Goal: Task Accomplishment & Management: Use online tool/utility

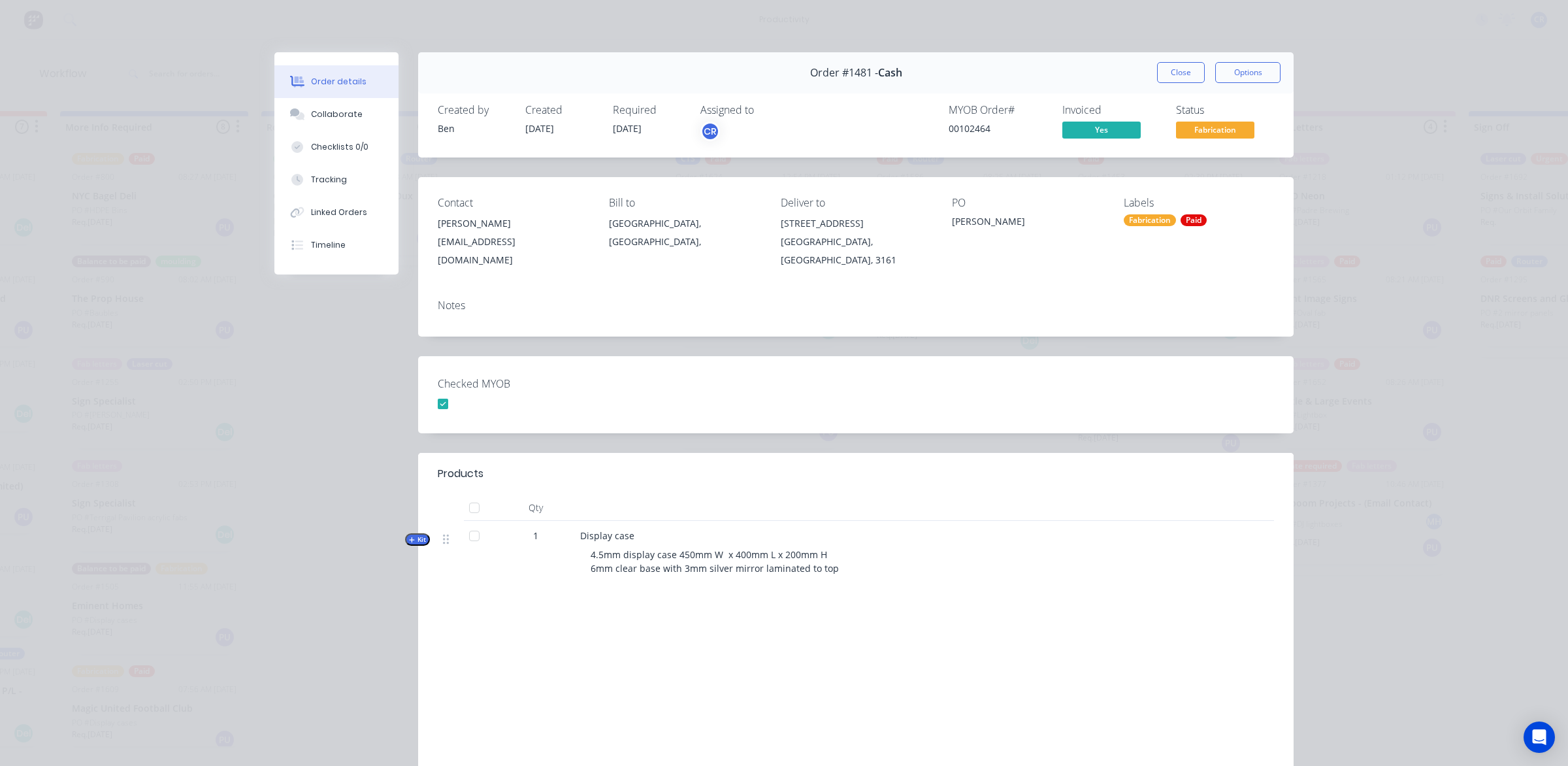
scroll to position [981, 0]
click at [1180, 67] on button "Close" at bounding box center [1181, 73] width 48 height 21
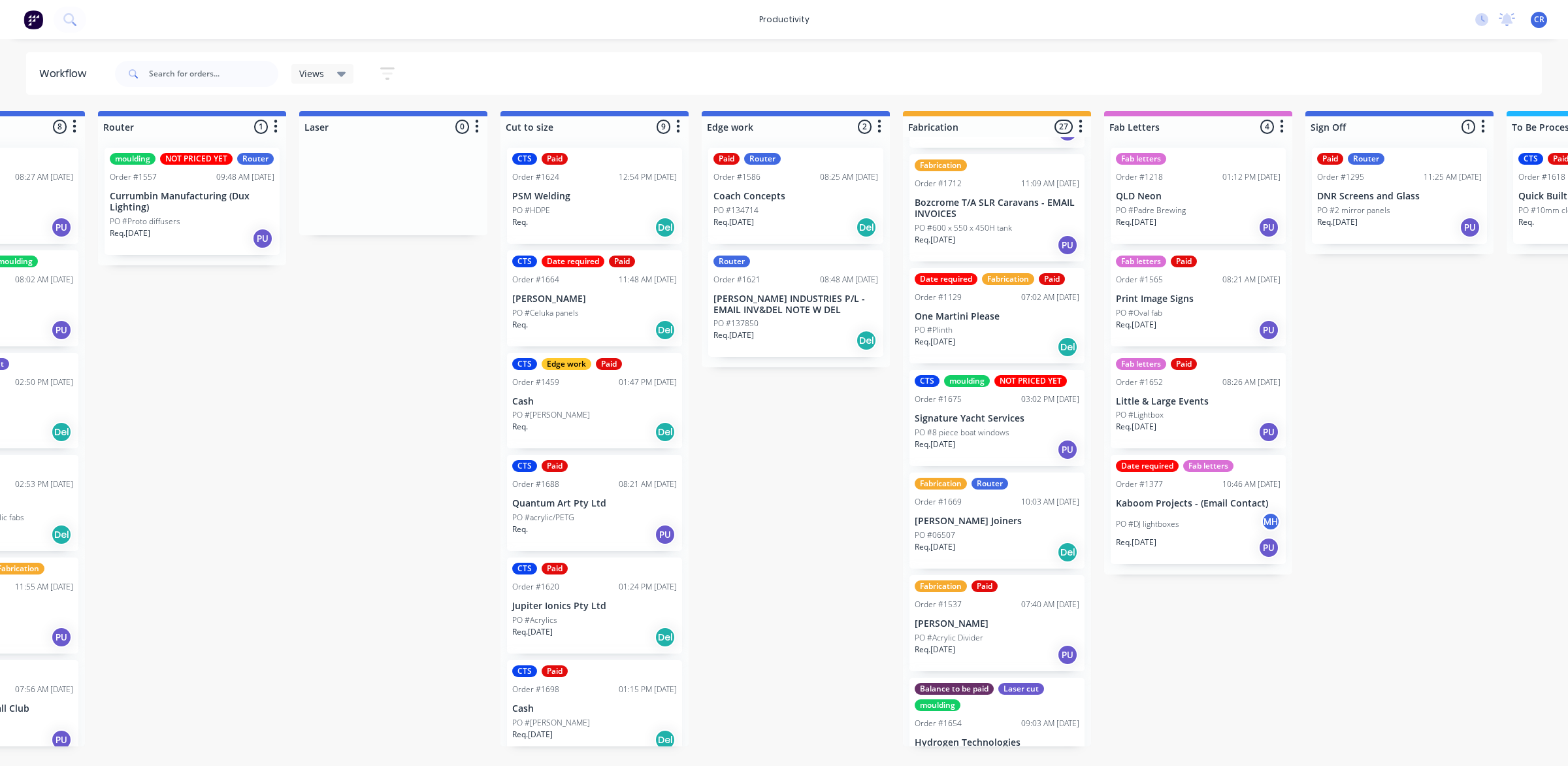
scroll to position [2324, 0]
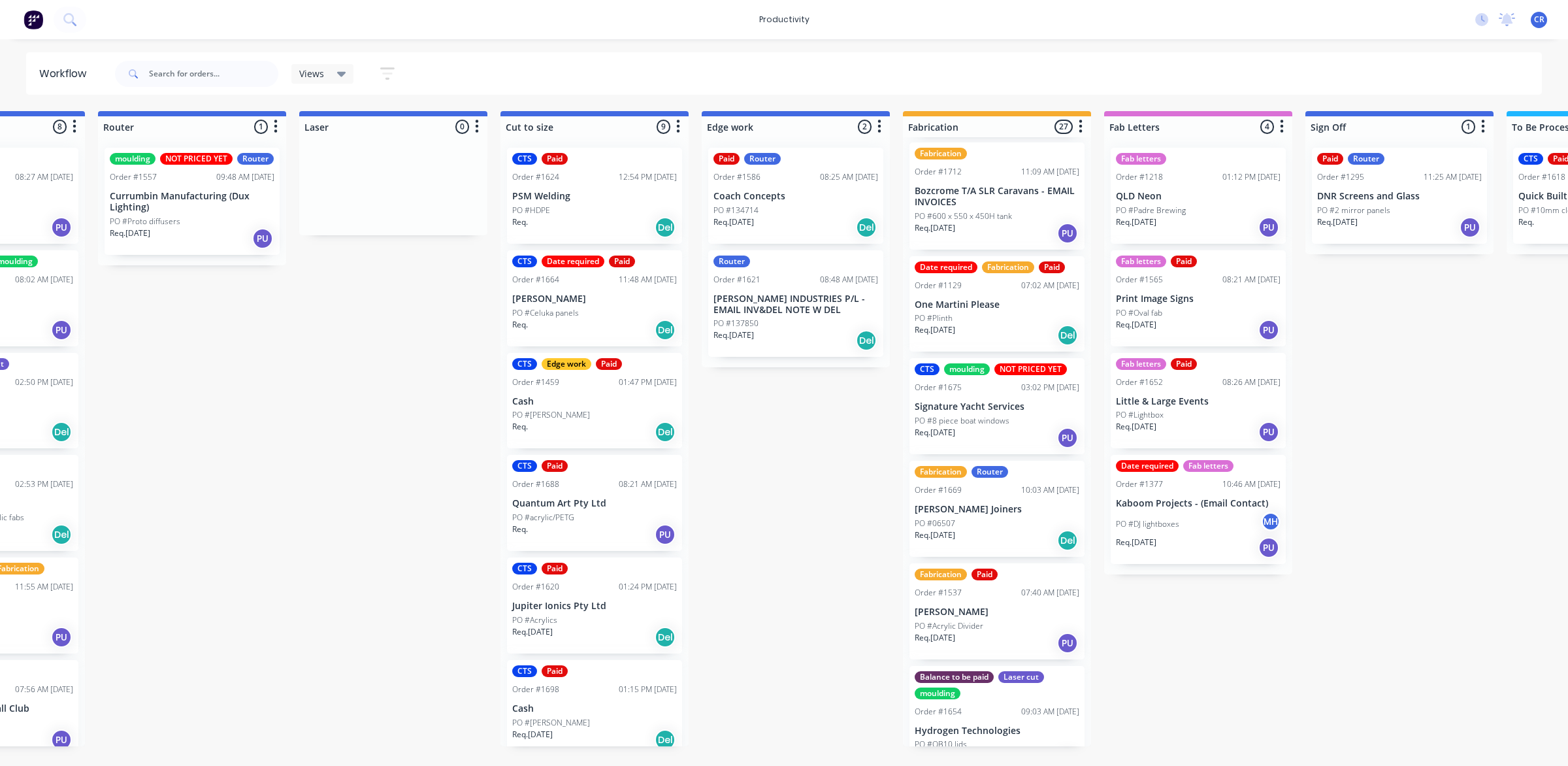
click at [971, 621] on p "PO #Acrylic Divider" at bounding box center [949, 626] width 69 height 12
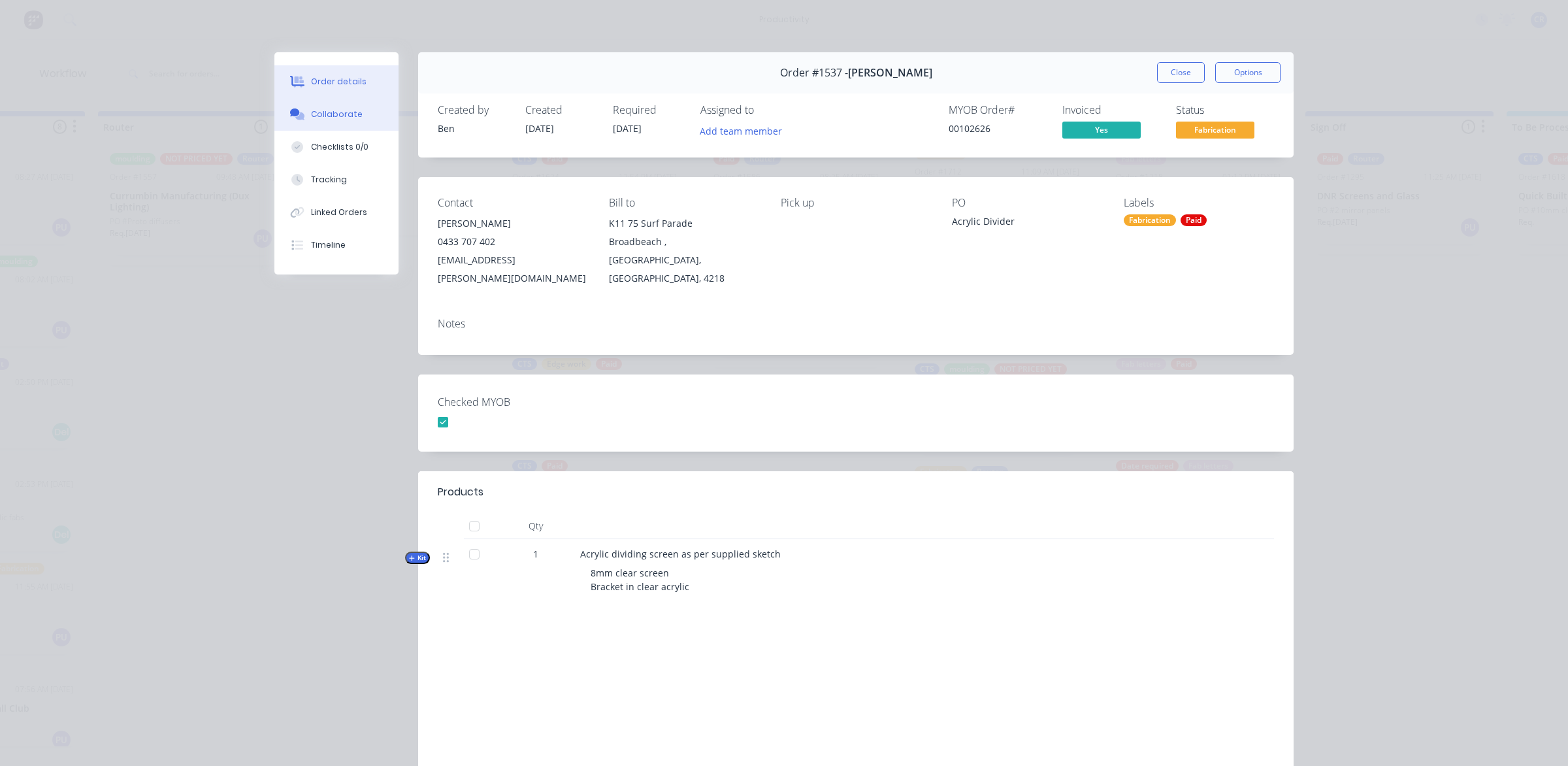
click at [330, 105] on button "Collaborate" at bounding box center [337, 115] width 124 height 33
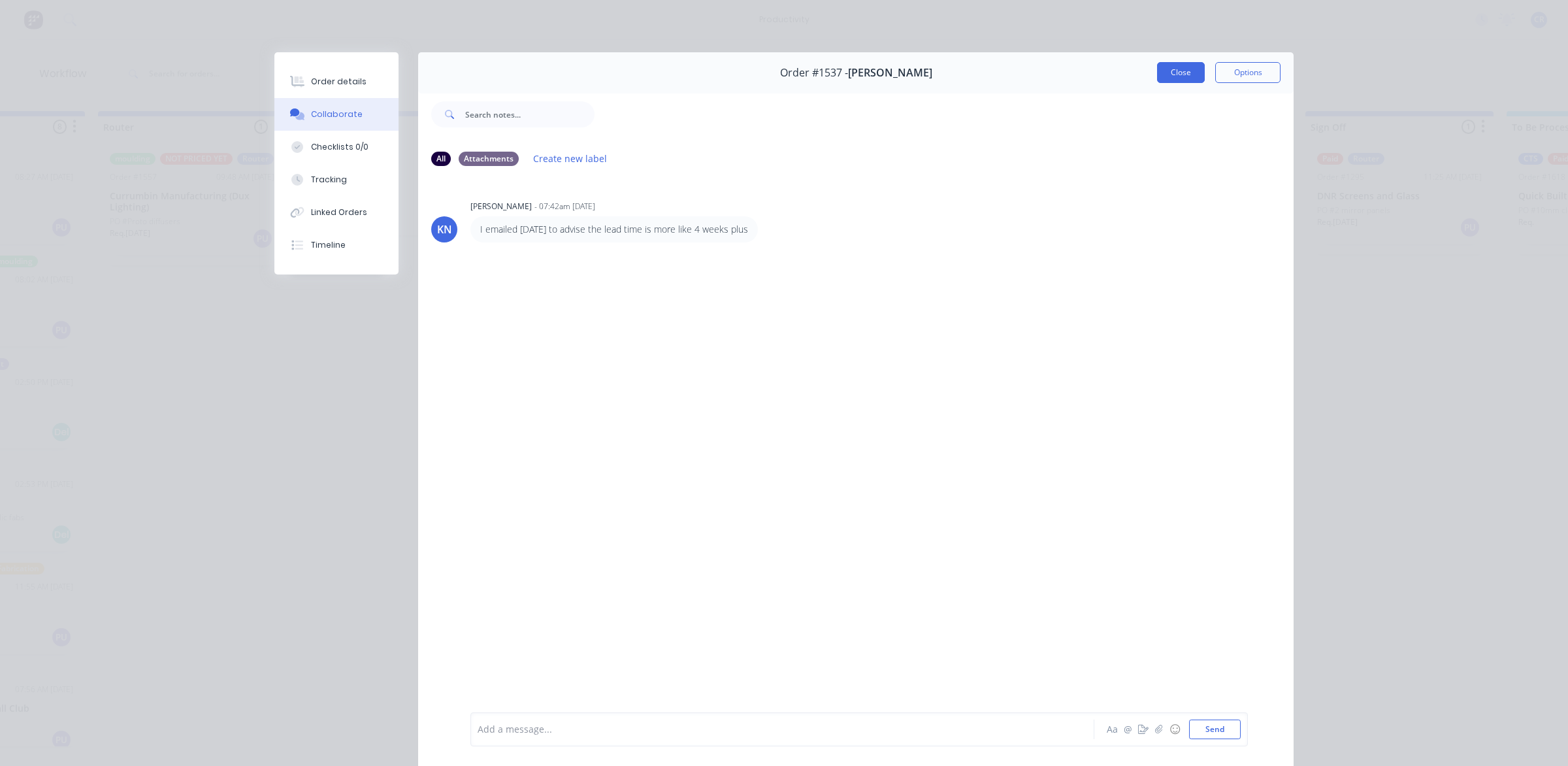
click at [1159, 77] on button "Close" at bounding box center [1181, 73] width 48 height 21
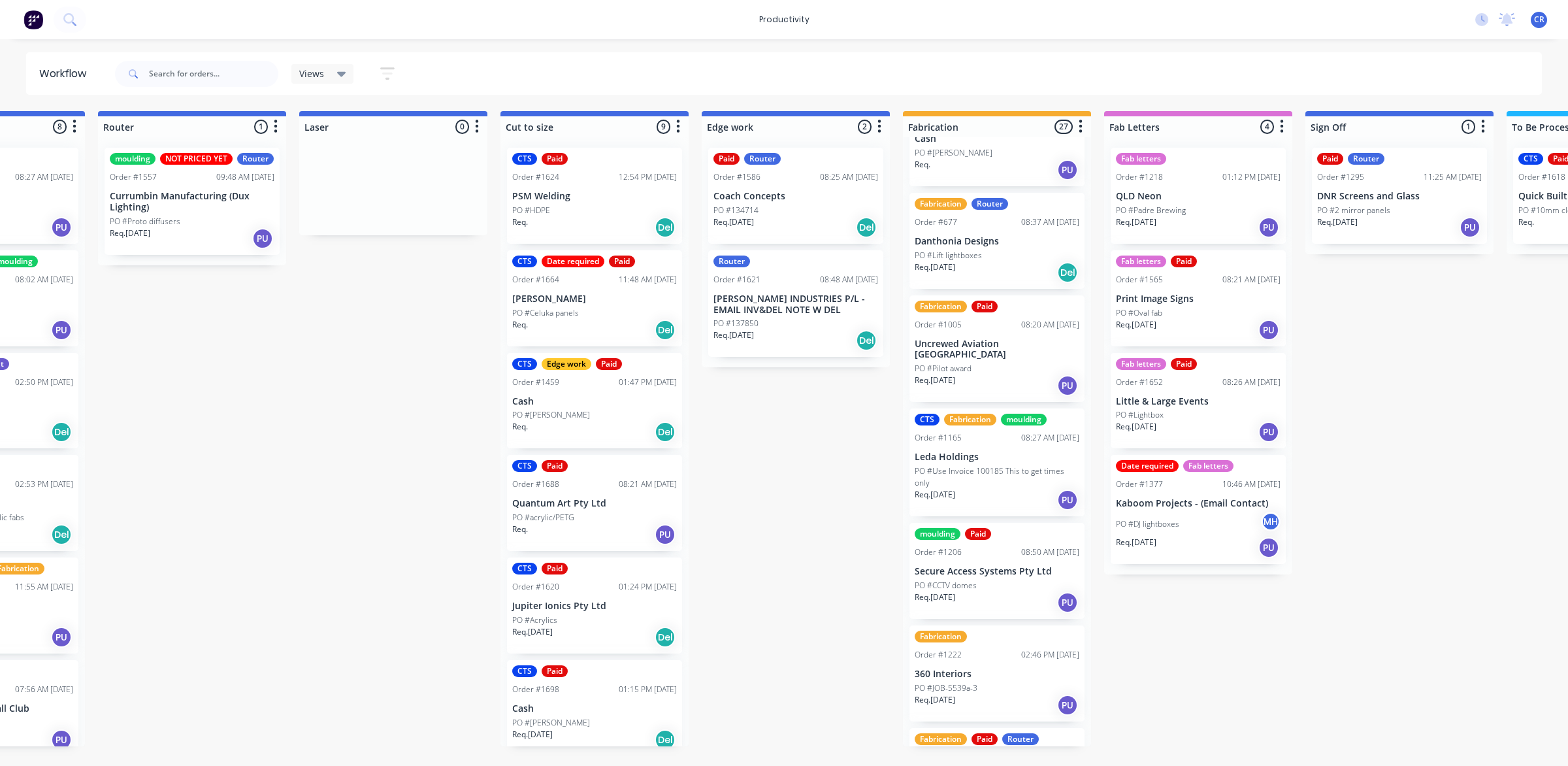
scroll to position [0, 0]
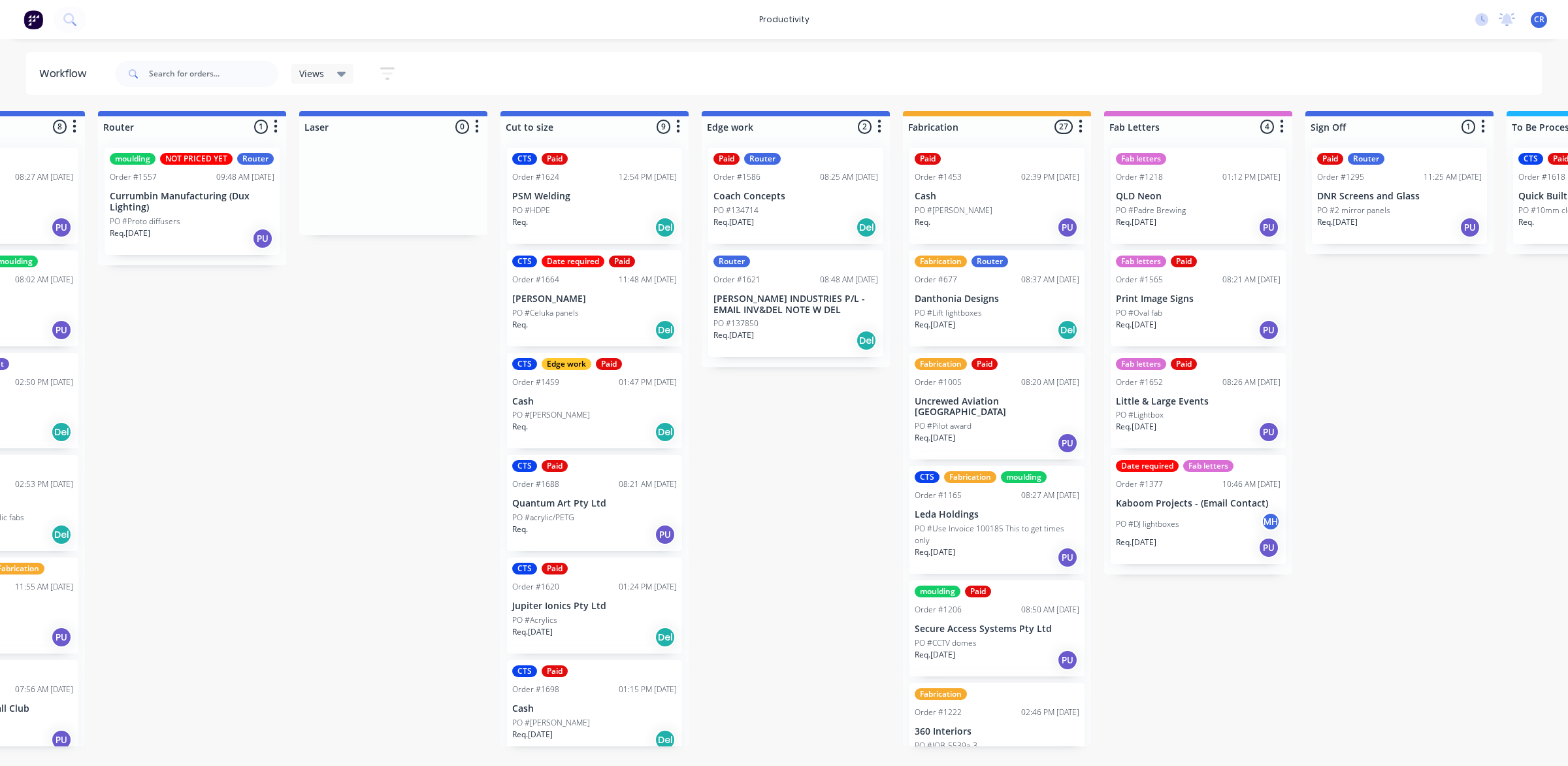
click at [1000, 204] on div "PO #[PERSON_NAME]" at bounding box center [997, 210] width 164 height 12
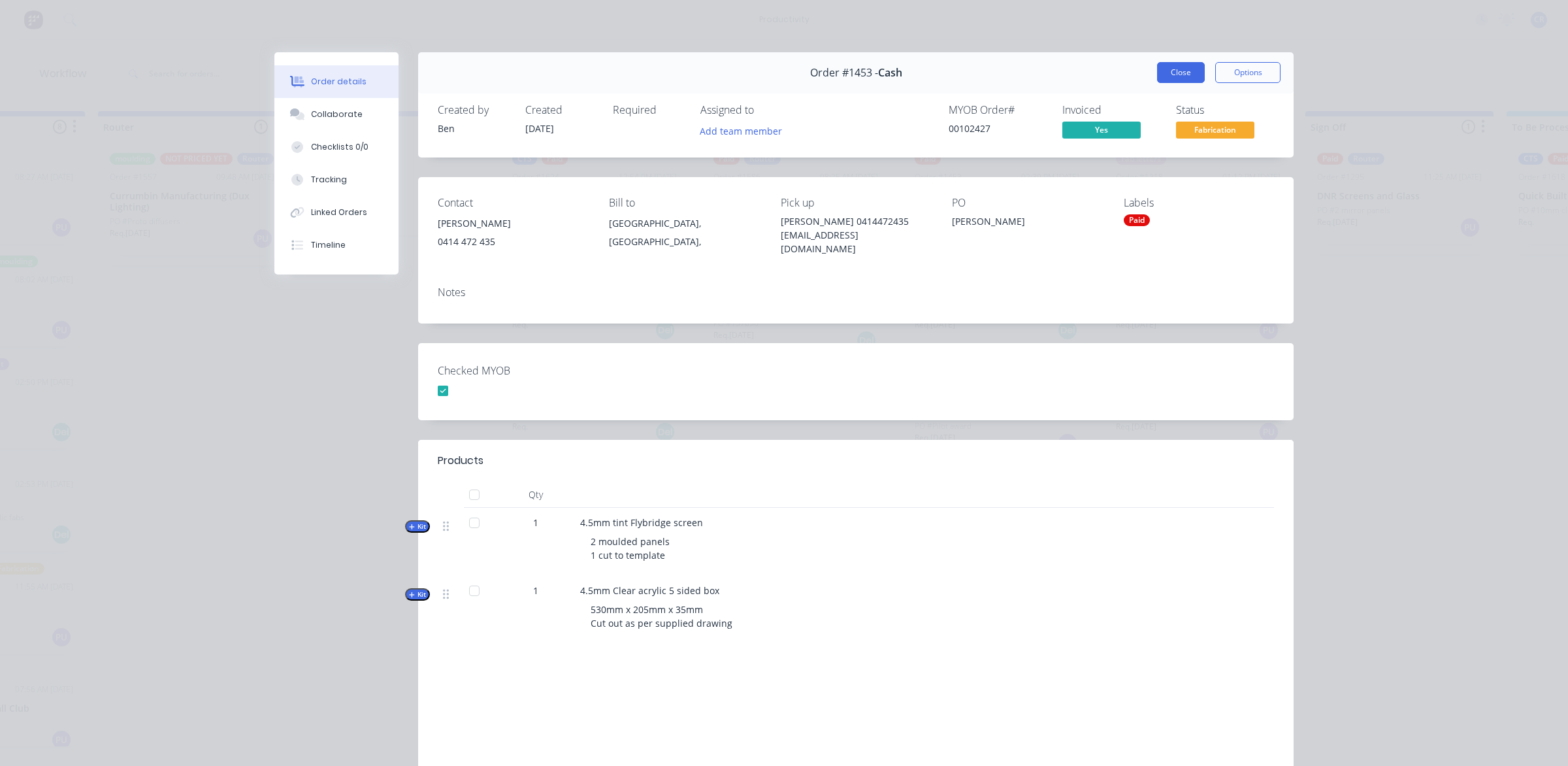
click at [1165, 82] on button "Close" at bounding box center [1181, 73] width 48 height 21
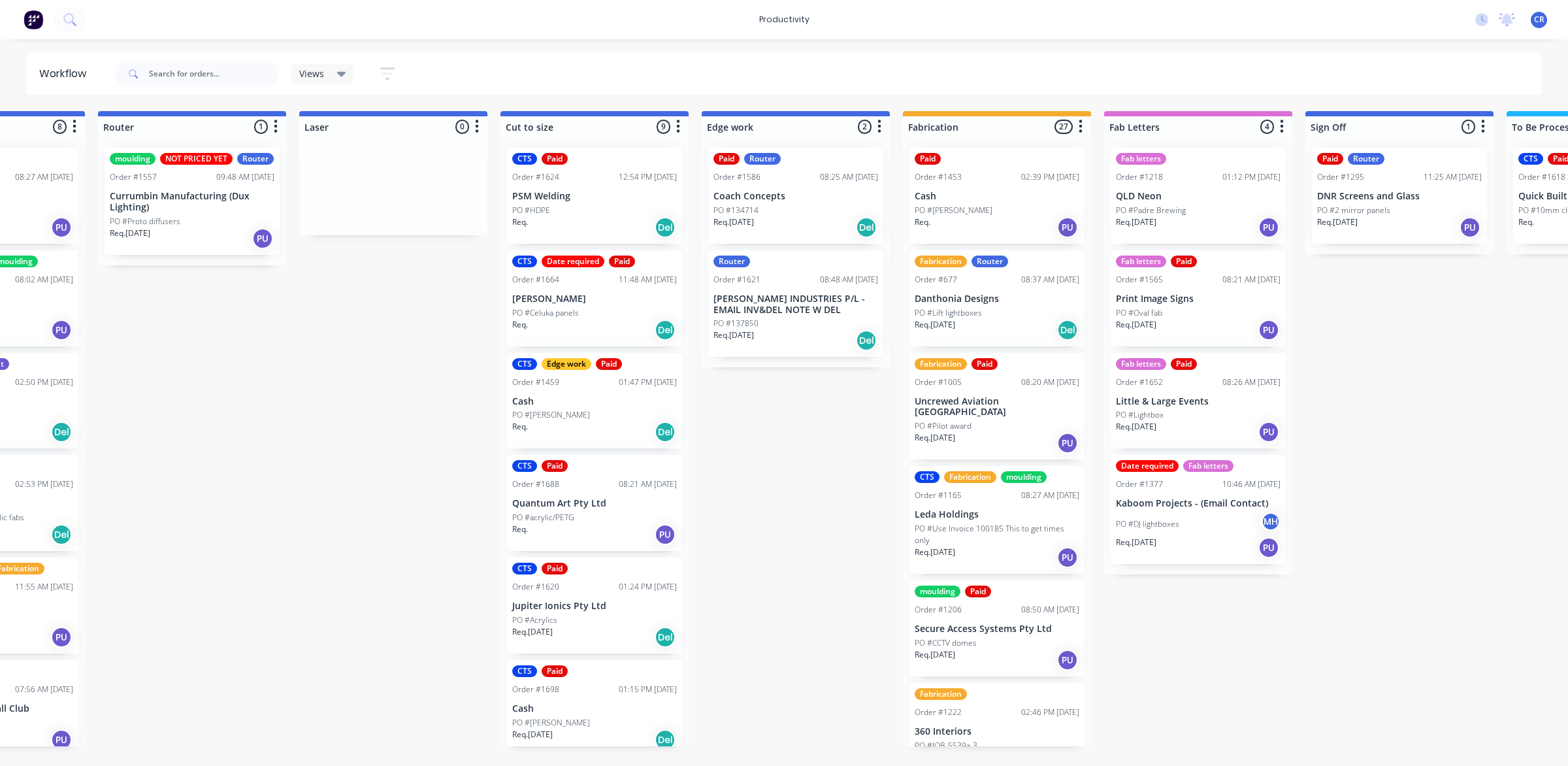
click at [977, 319] on div "Fabrication Router Order #677 08:37 AM [DATE] Danthonia Designs PO #Lift lightb…" at bounding box center [997, 298] width 175 height 96
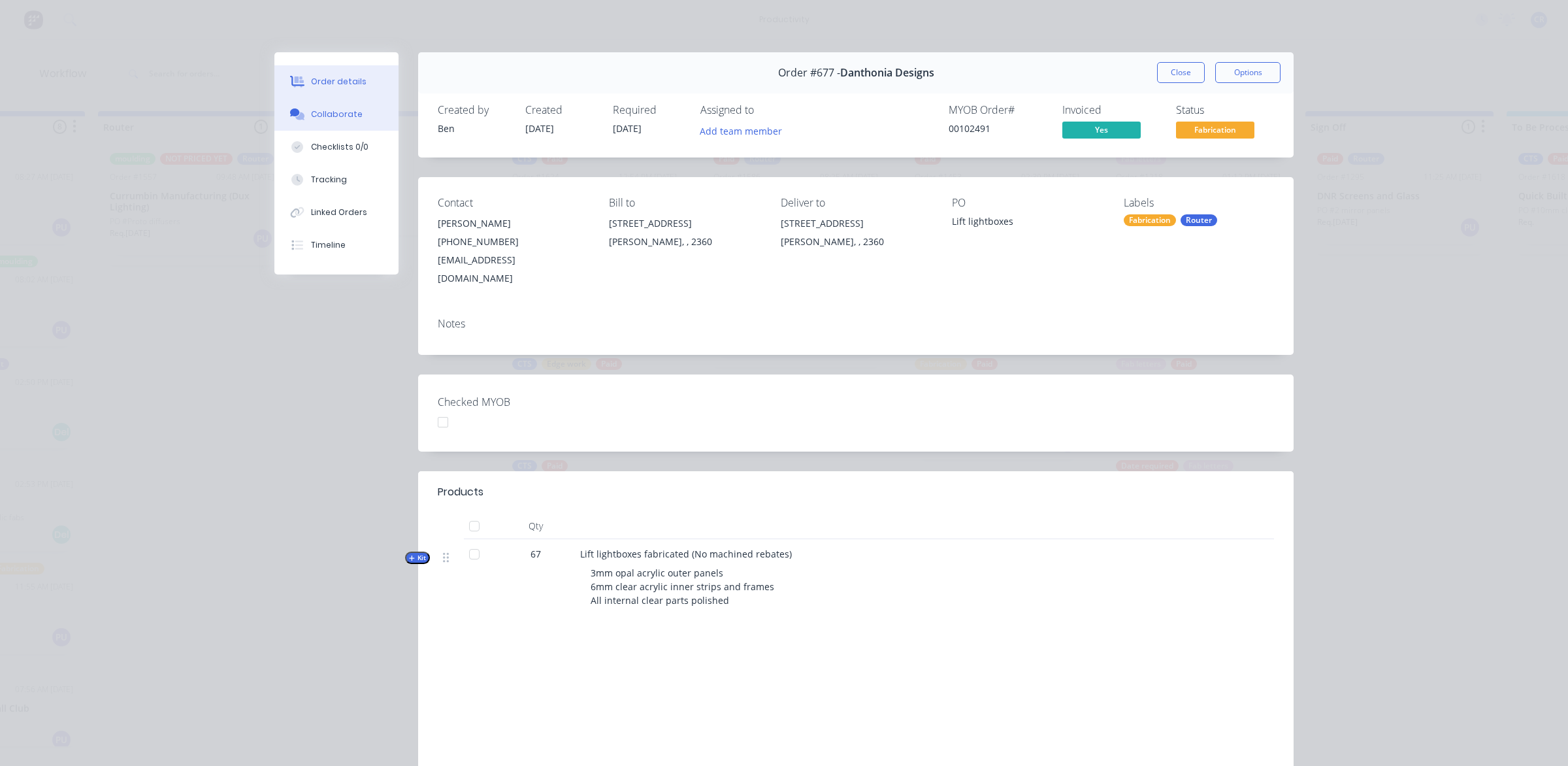
click at [295, 116] on icon at bounding box center [300, 117] width 9 height 8
